Goal: Task Accomplishment & Management: Manage account settings

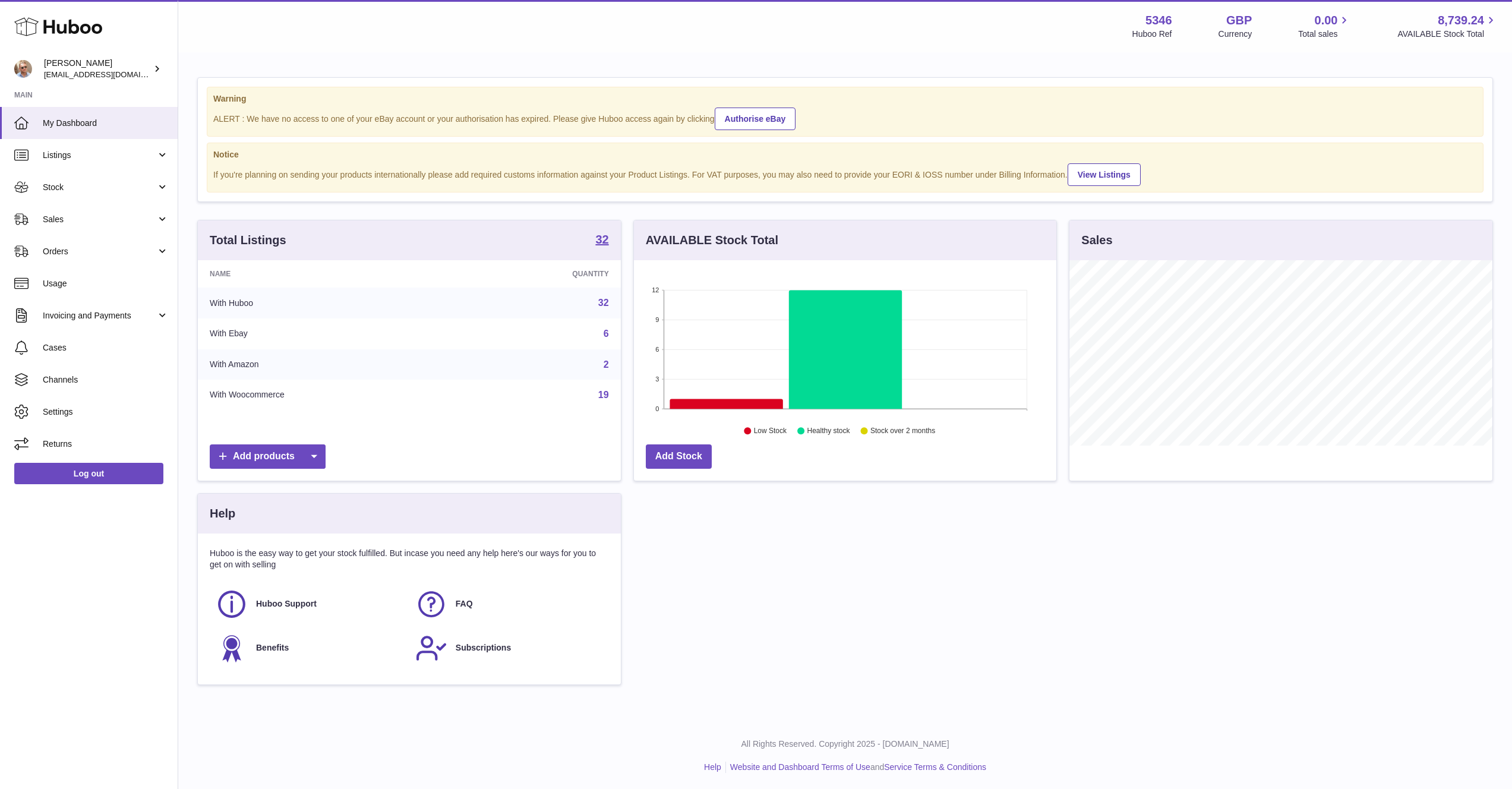
scroll to position [186, 422]
click at [116, 219] on span "Sales" at bounding box center [99, 219] width 114 height 11
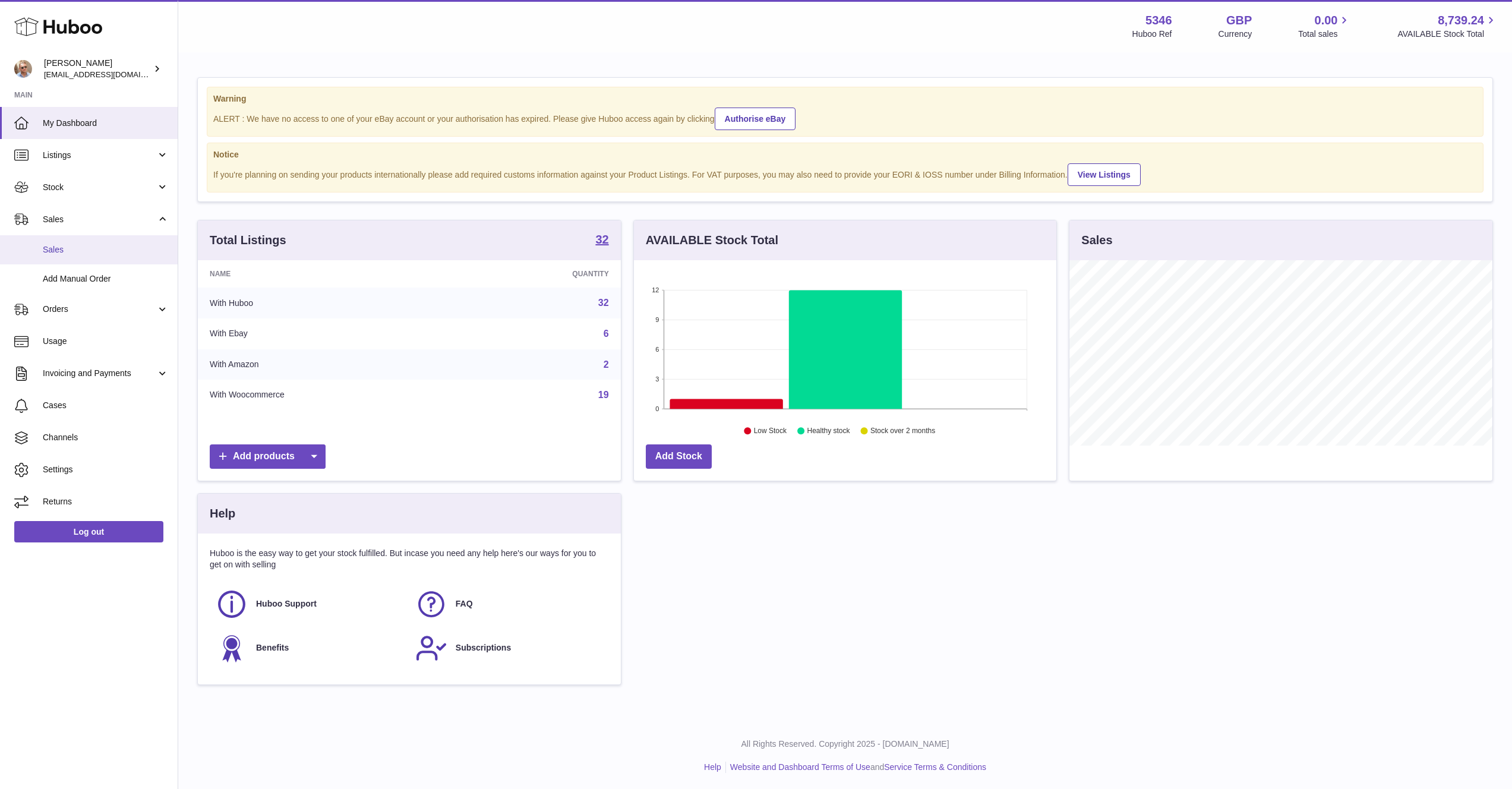
click at [96, 254] on span "Sales" at bounding box center [106, 249] width 126 height 11
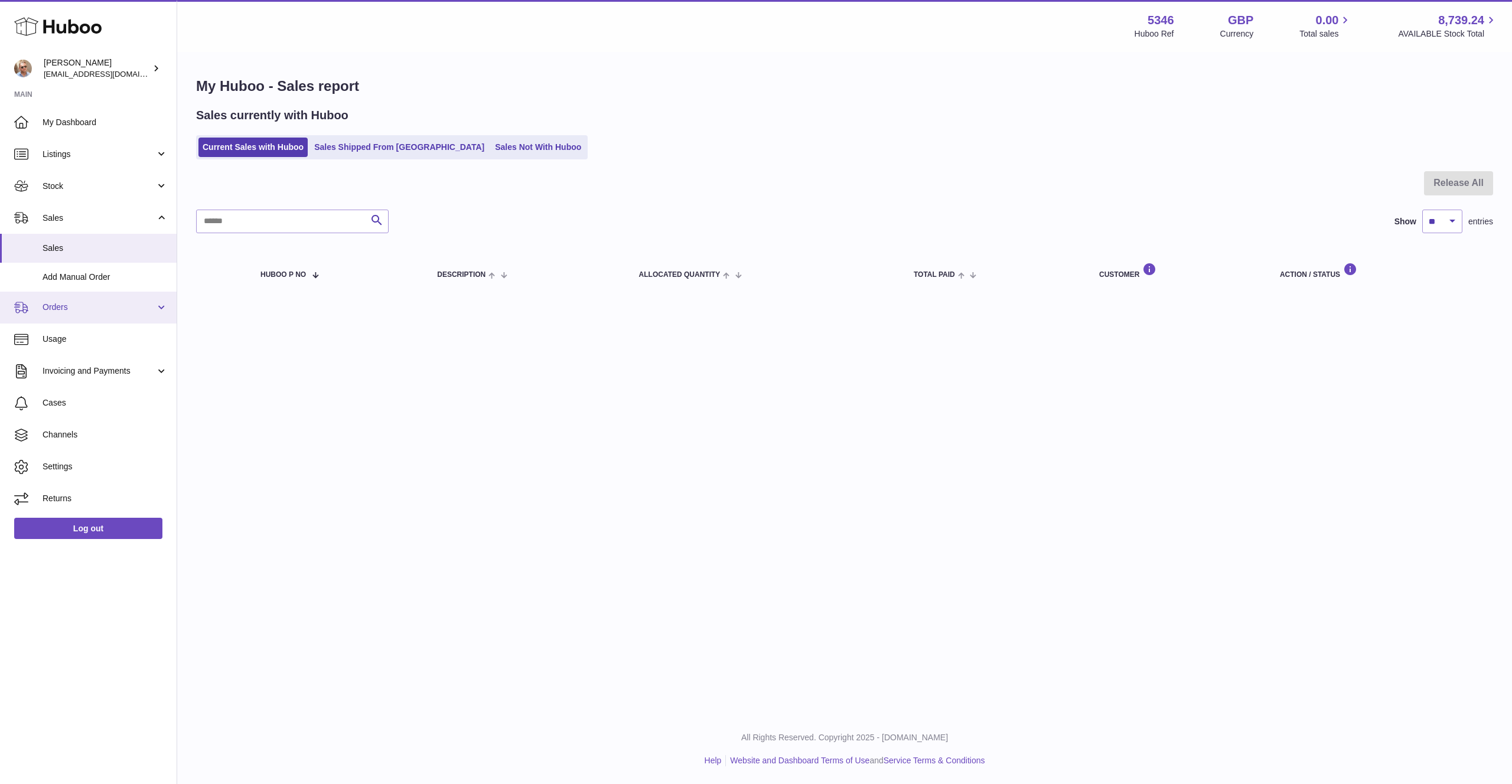
click at [110, 311] on span "Orders" at bounding box center [99, 307] width 113 height 11
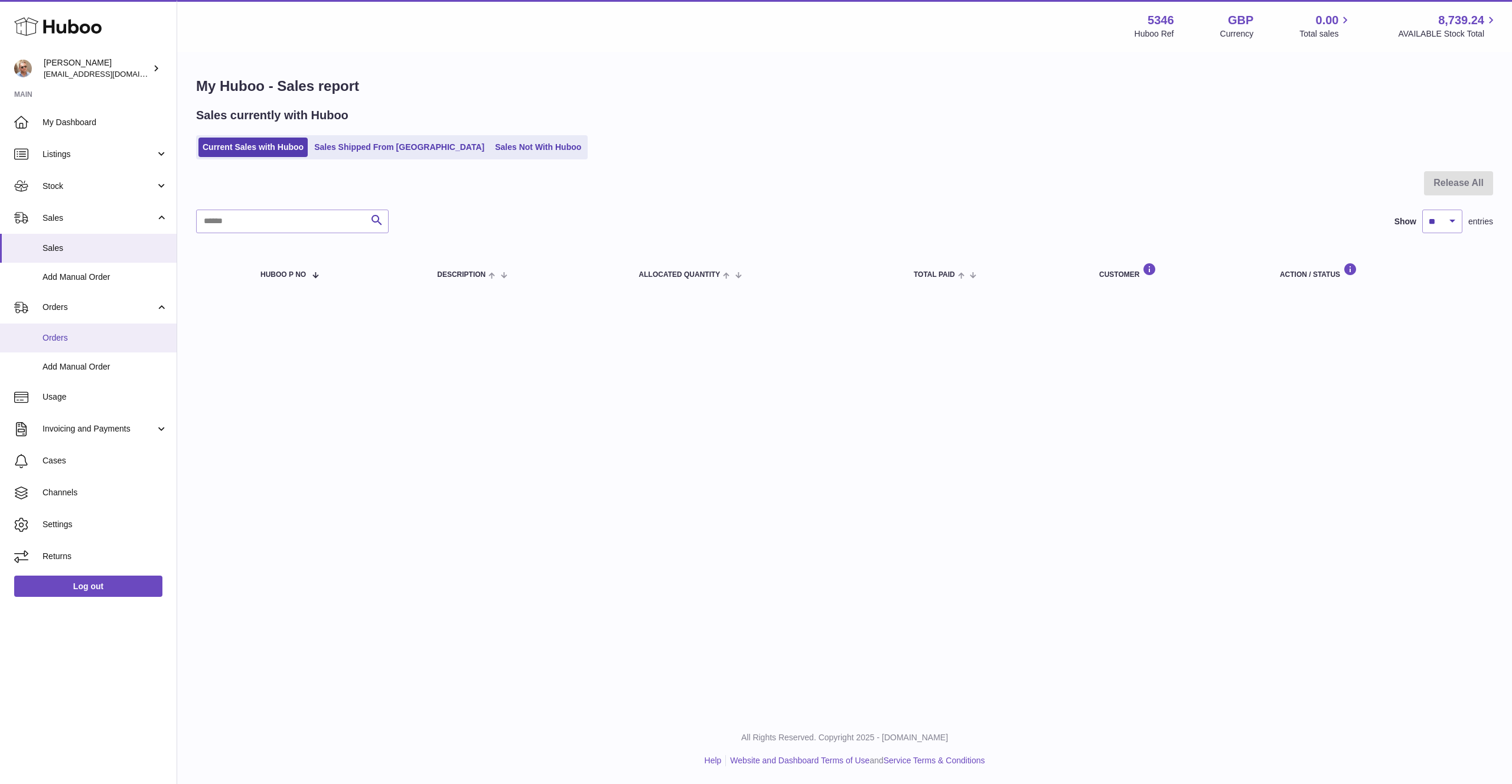
click at [108, 344] on link "Orders" at bounding box center [88, 338] width 177 height 29
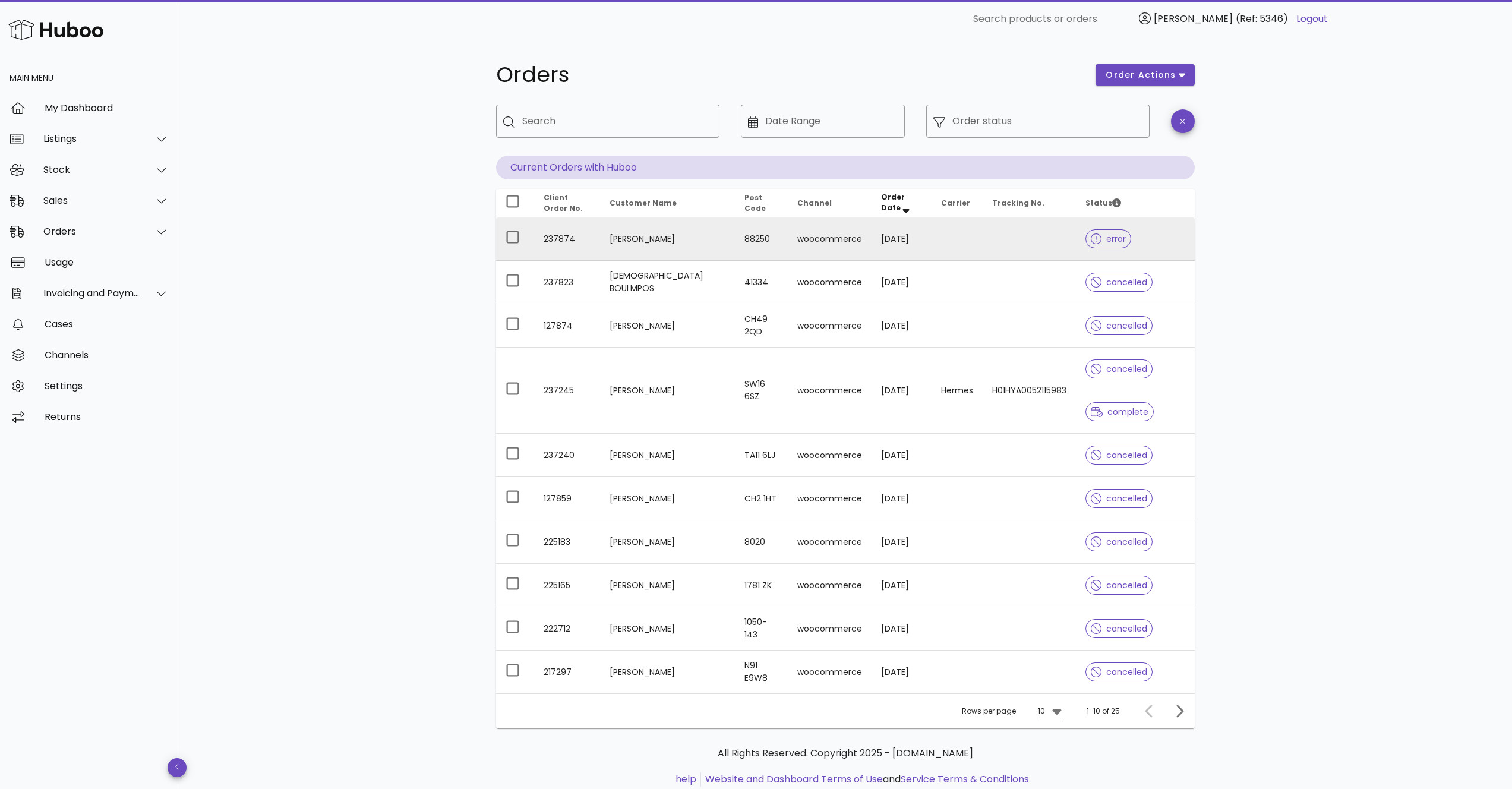
click at [984, 247] on td at bounding box center [1029, 239] width 93 height 43
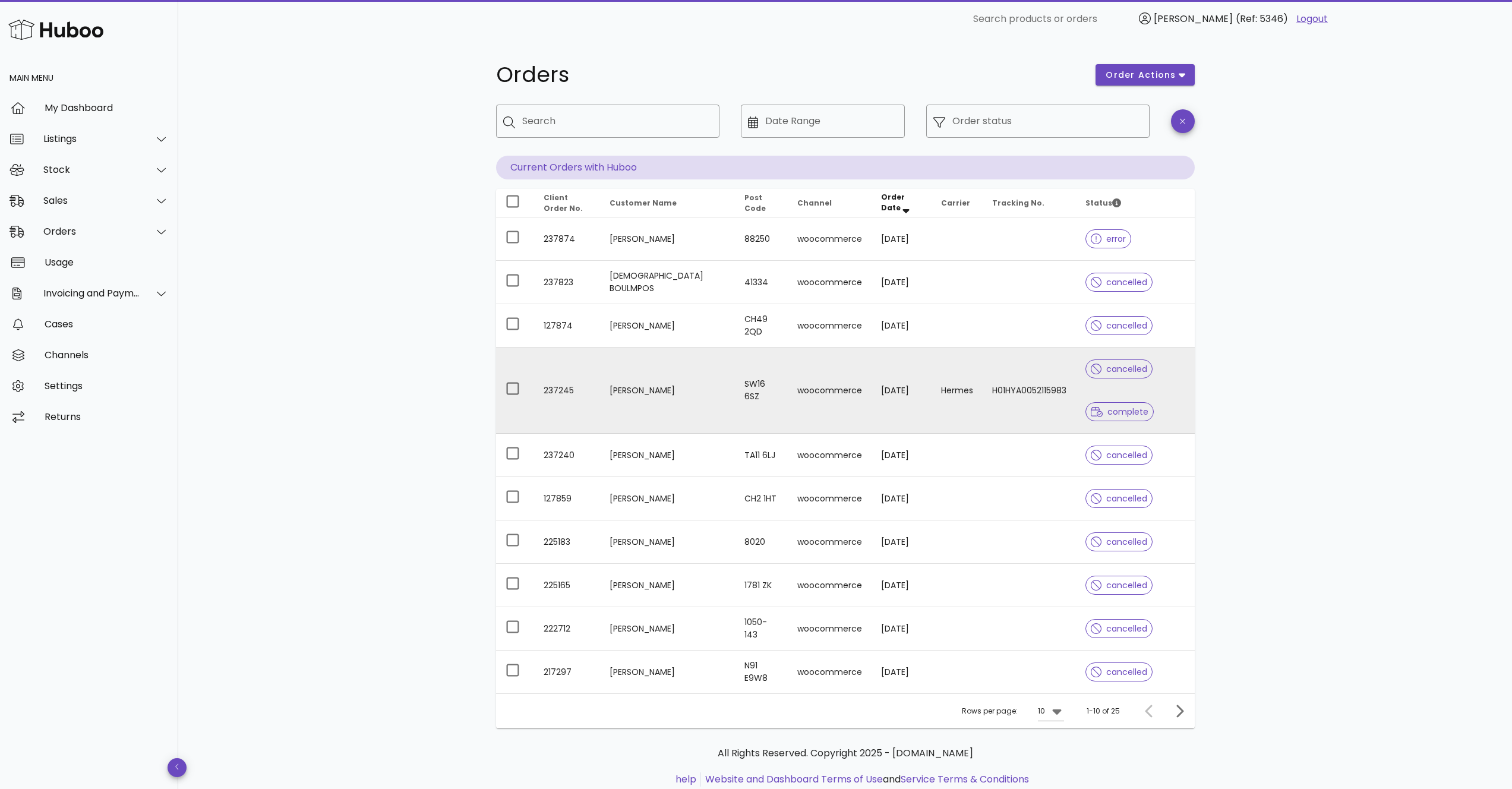
click at [953, 403] on td "Hermes" at bounding box center [957, 391] width 51 height 86
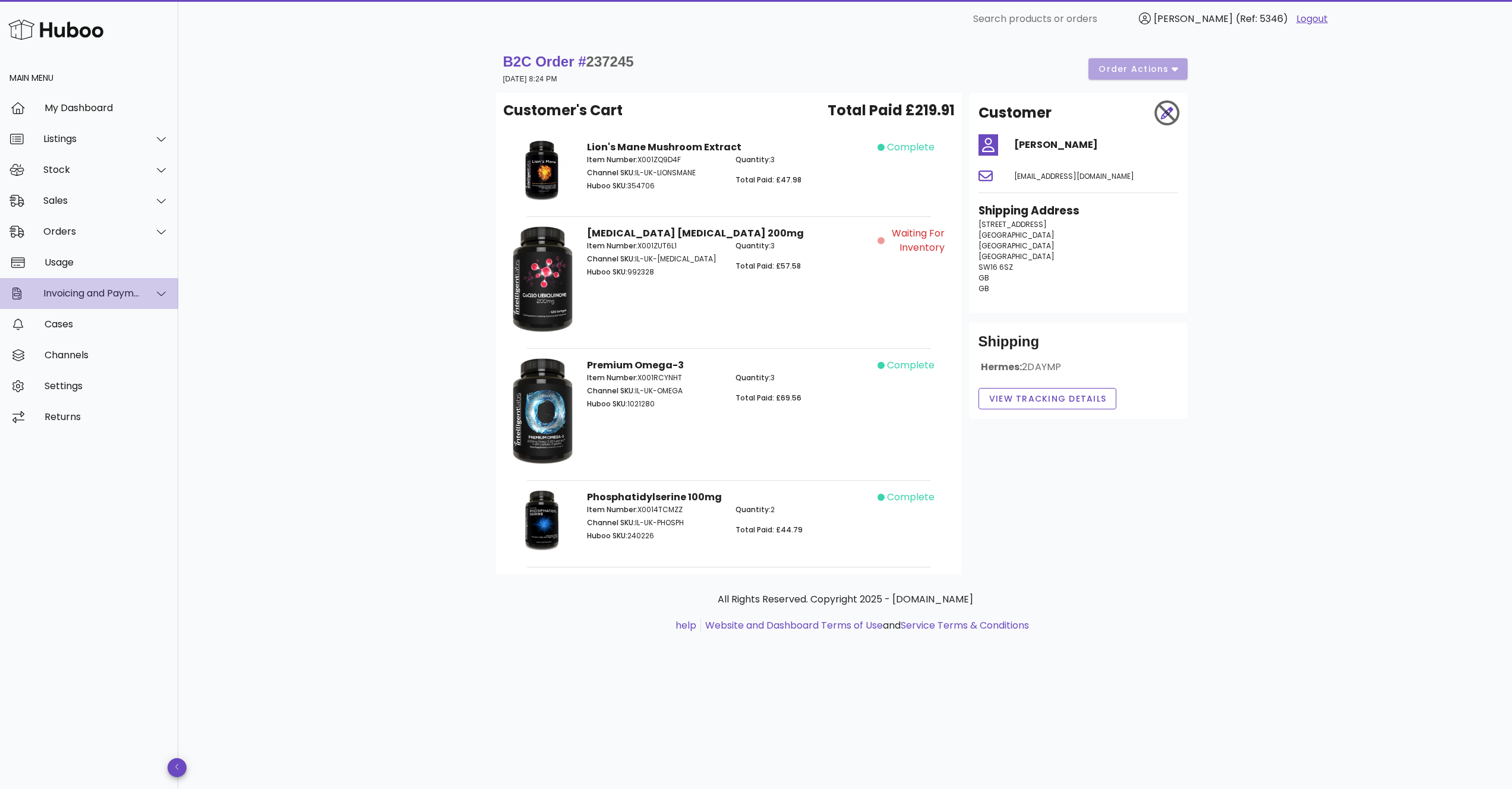
click at [149, 293] on div at bounding box center [154, 293] width 29 height 30
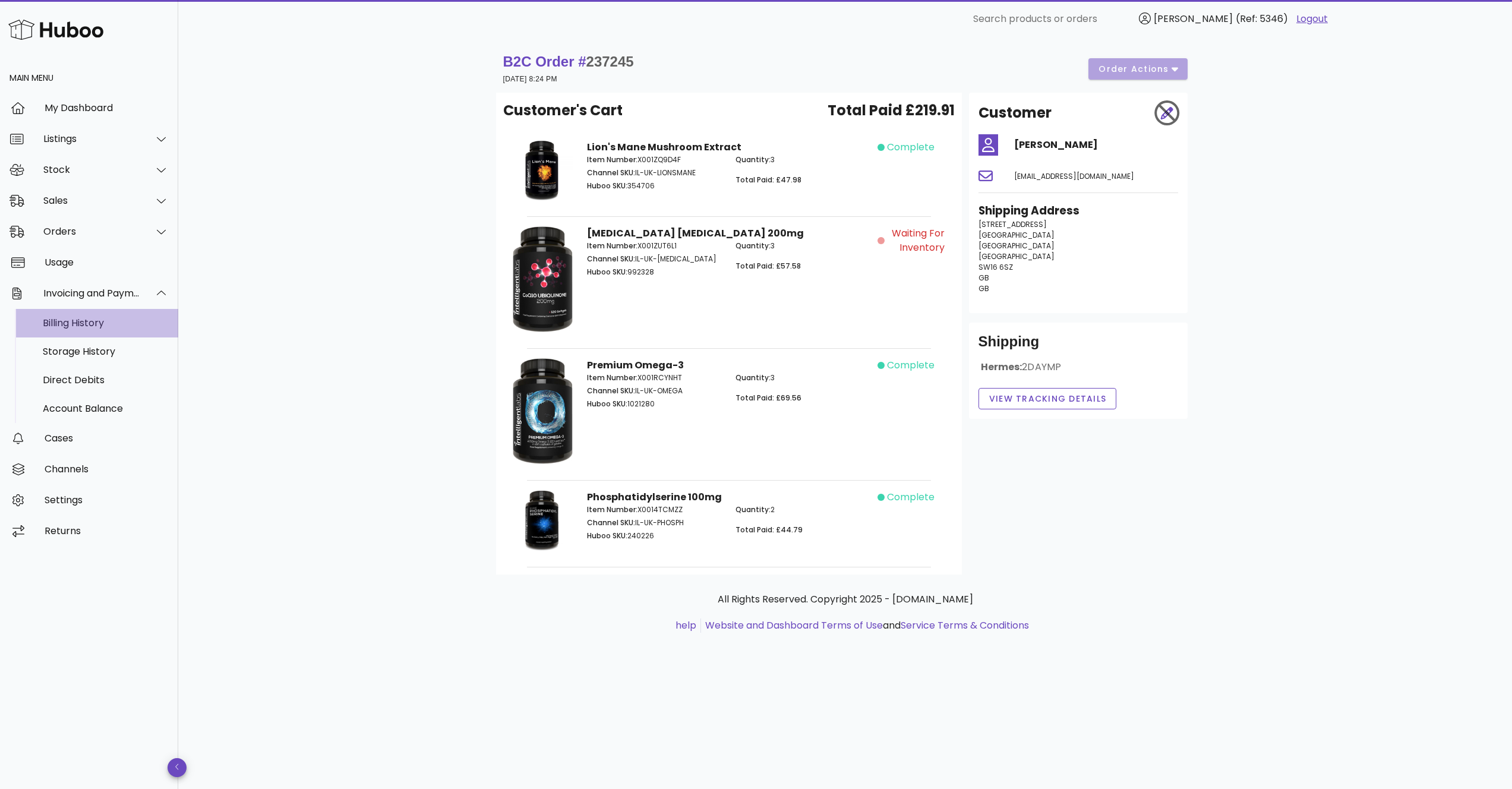
click at [131, 324] on div "Billing History" at bounding box center [106, 322] width 126 height 11
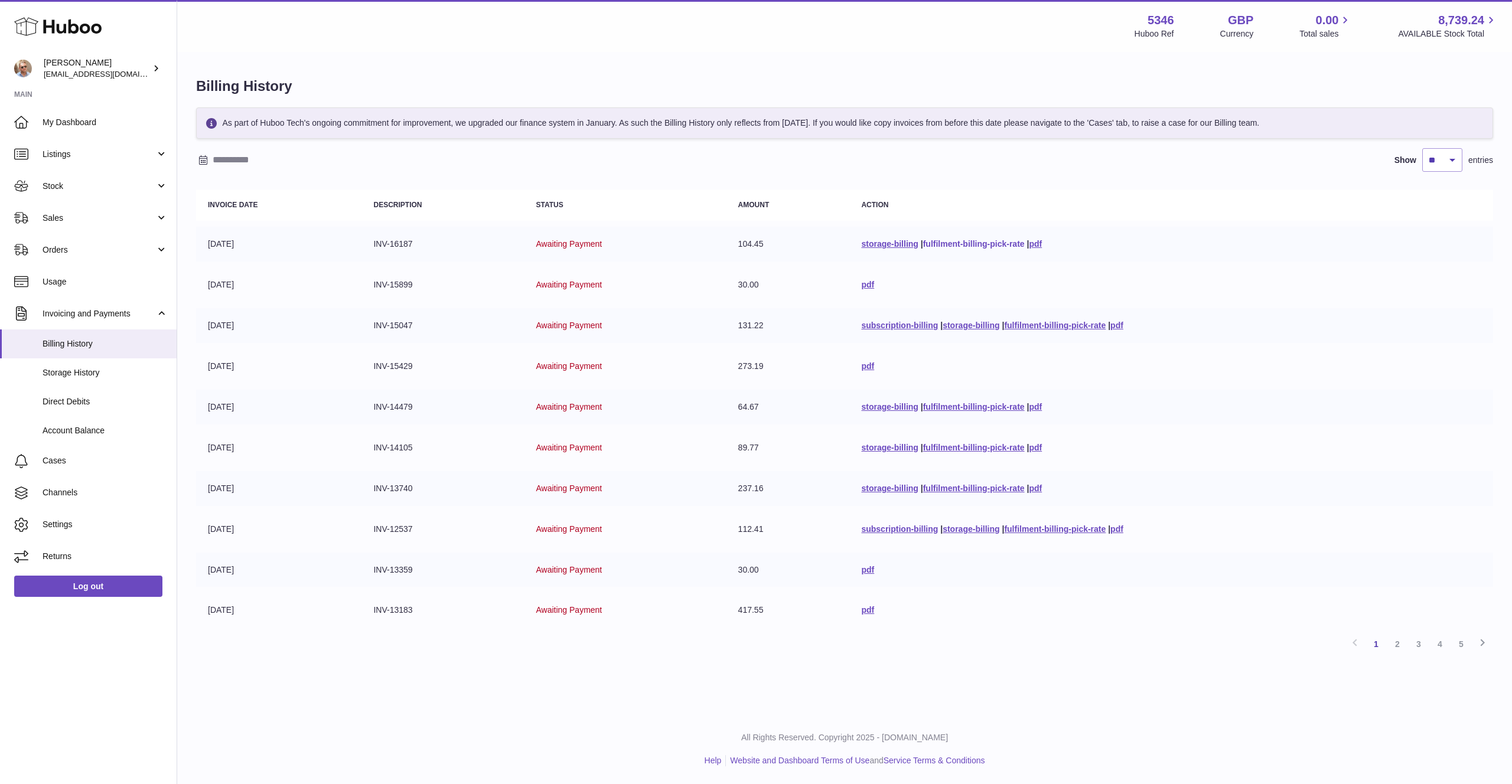
click at [987, 242] on link "fulfilment-billing-pick-rate" at bounding box center [973, 244] width 101 height 10
click at [1031, 244] on link "pdf" at bounding box center [1035, 244] width 13 height 10
